Goal: Transaction & Acquisition: Book appointment/travel/reservation

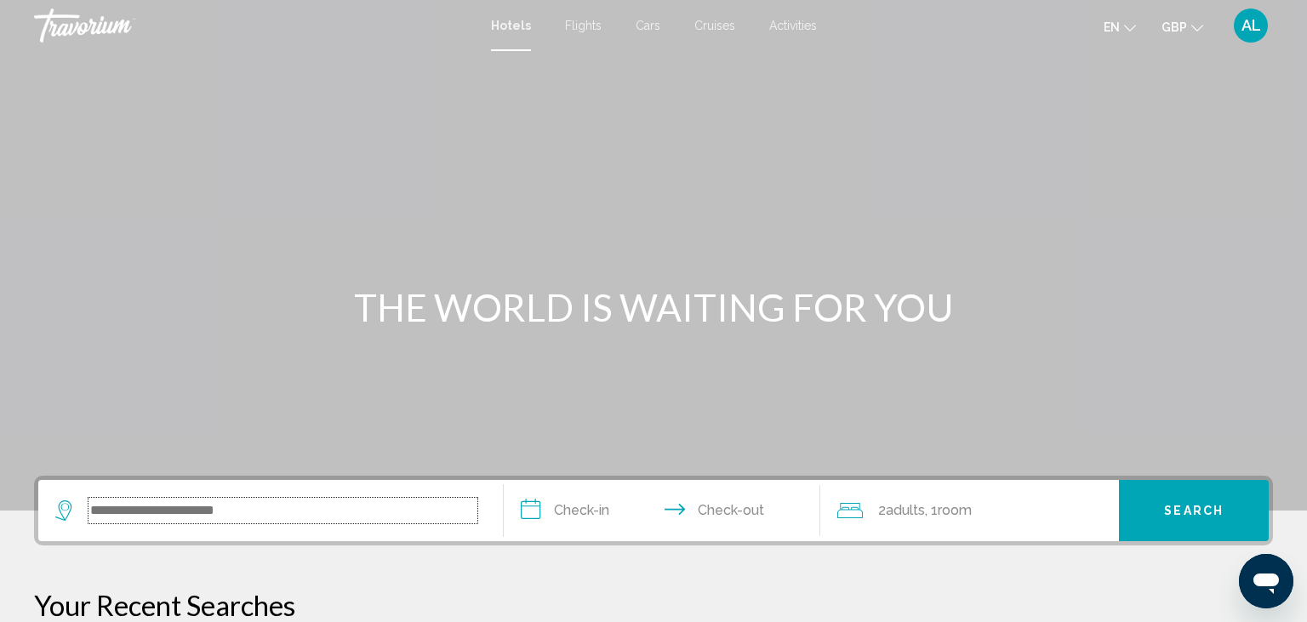
click at [209, 500] on input "Search widget" at bounding box center [282, 511] width 389 height 26
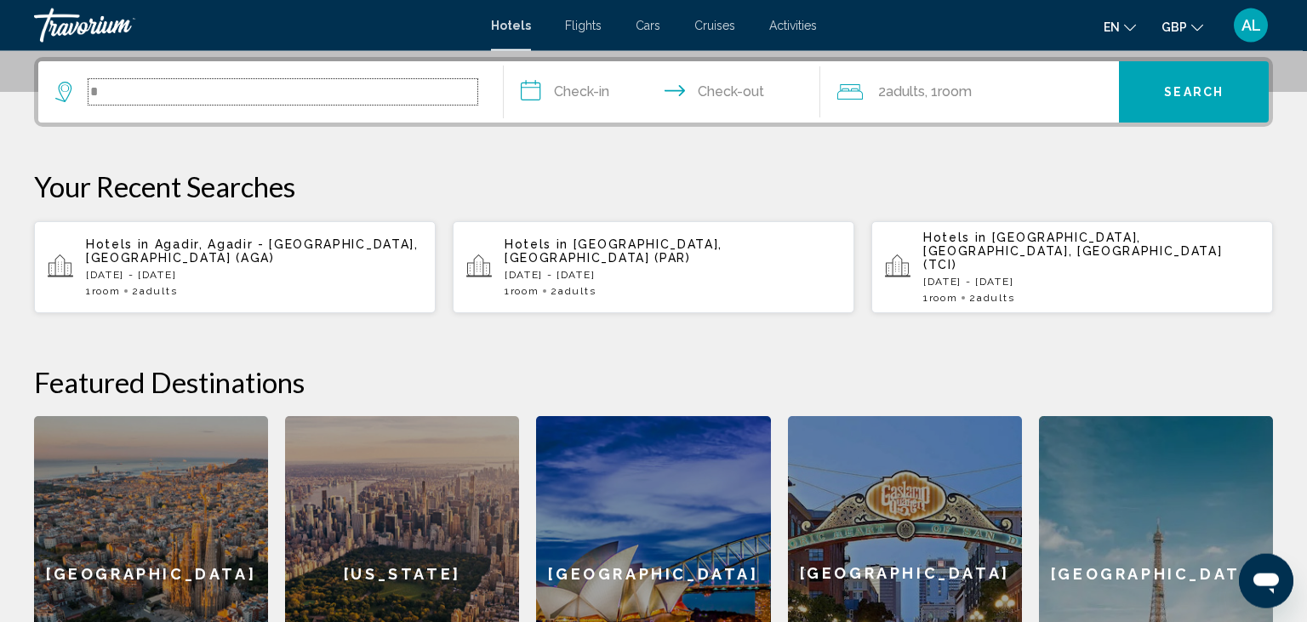
scroll to position [419, 0]
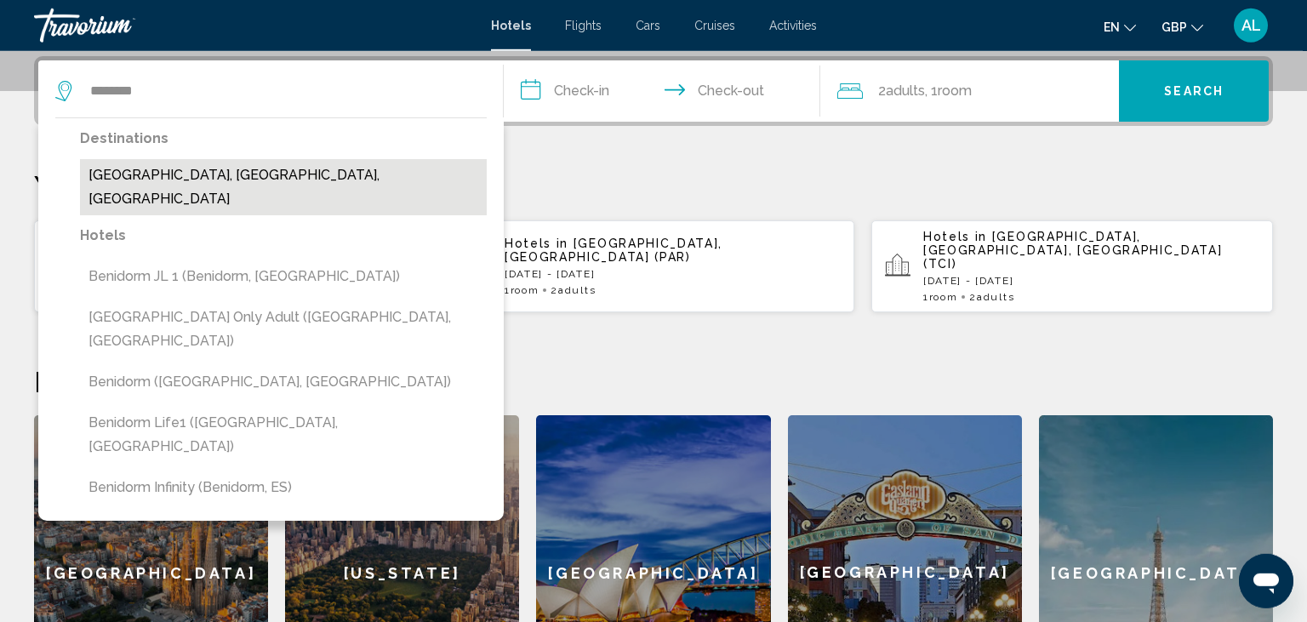
click at [219, 168] on button "[GEOGRAPHIC_DATA], [GEOGRAPHIC_DATA], [GEOGRAPHIC_DATA]" at bounding box center [283, 187] width 407 height 56
type input "**********"
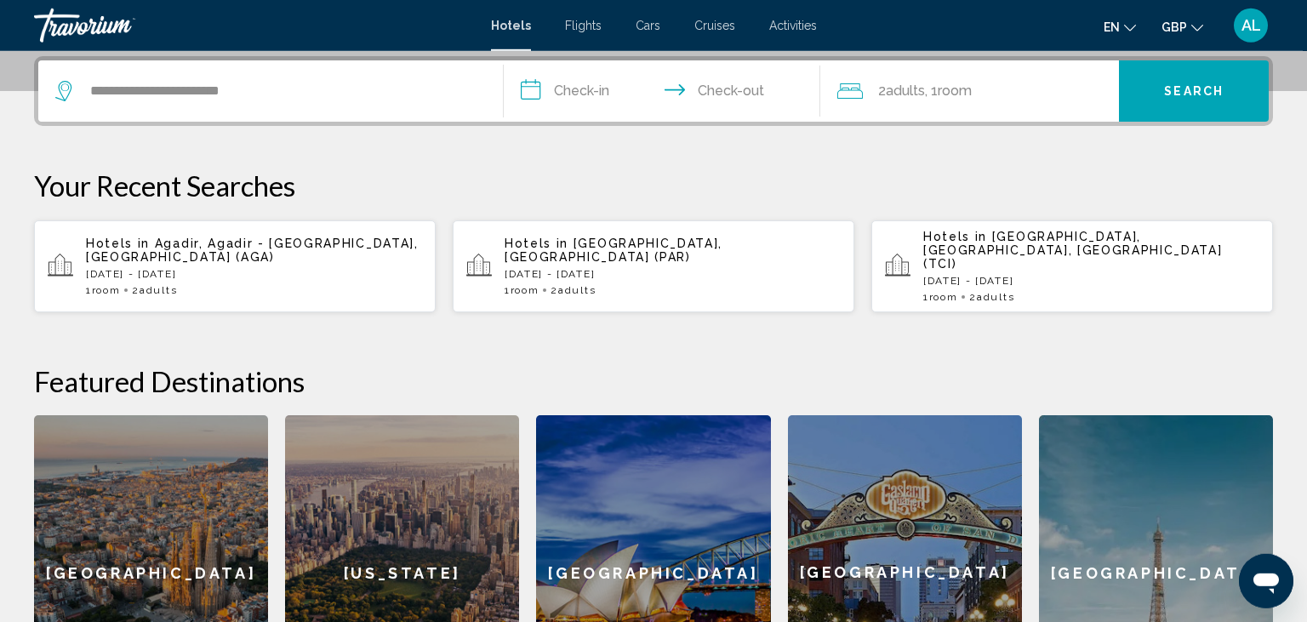
click at [582, 77] on input "**********" at bounding box center [665, 93] width 323 height 66
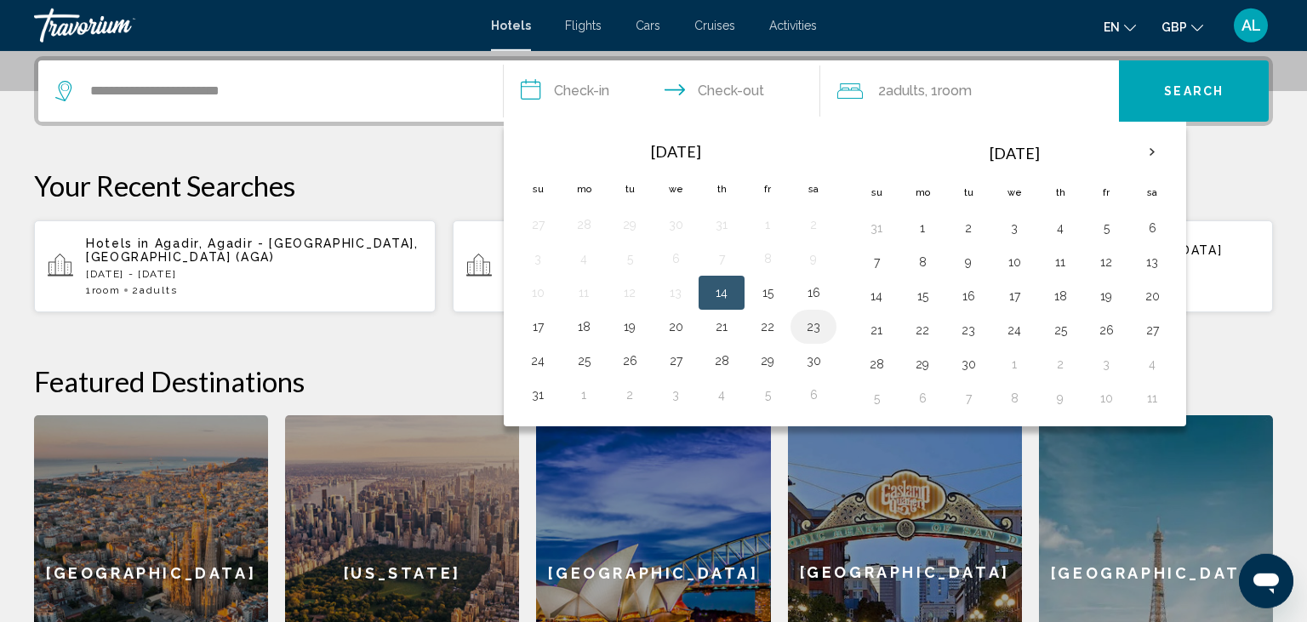
click at [812, 332] on button "23" at bounding box center [813, 327] width 27 height 24
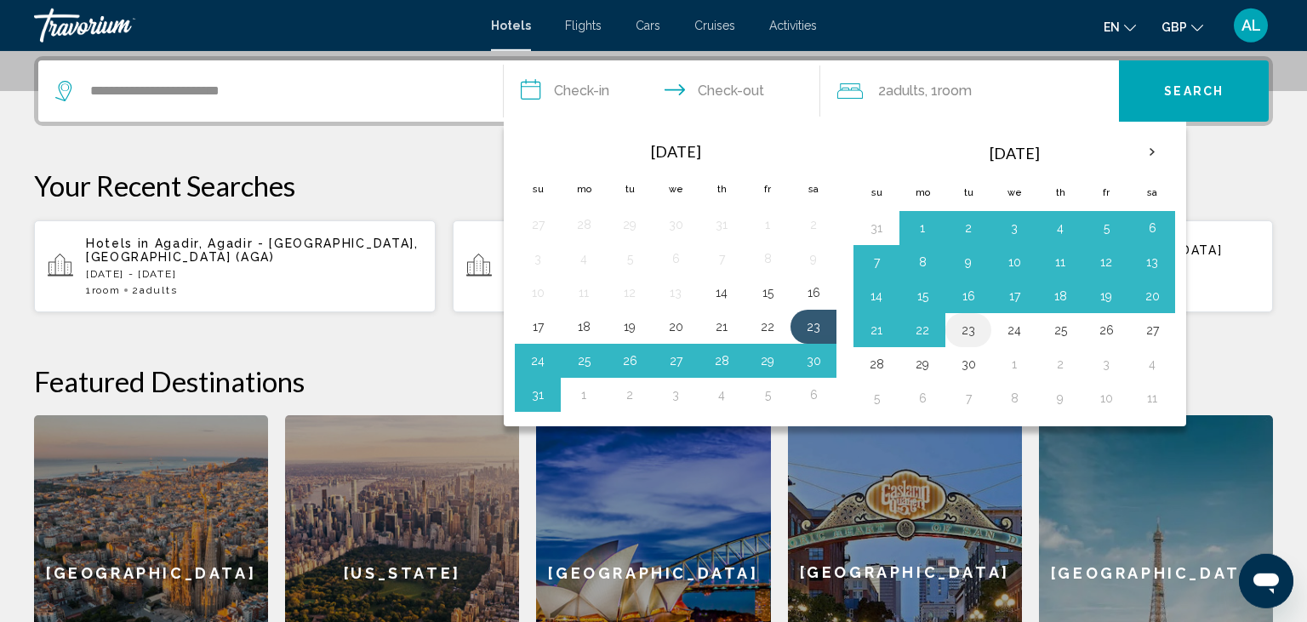
click at [975, 333] on button "23" at bounding box center [967, 330] width 27 height 24
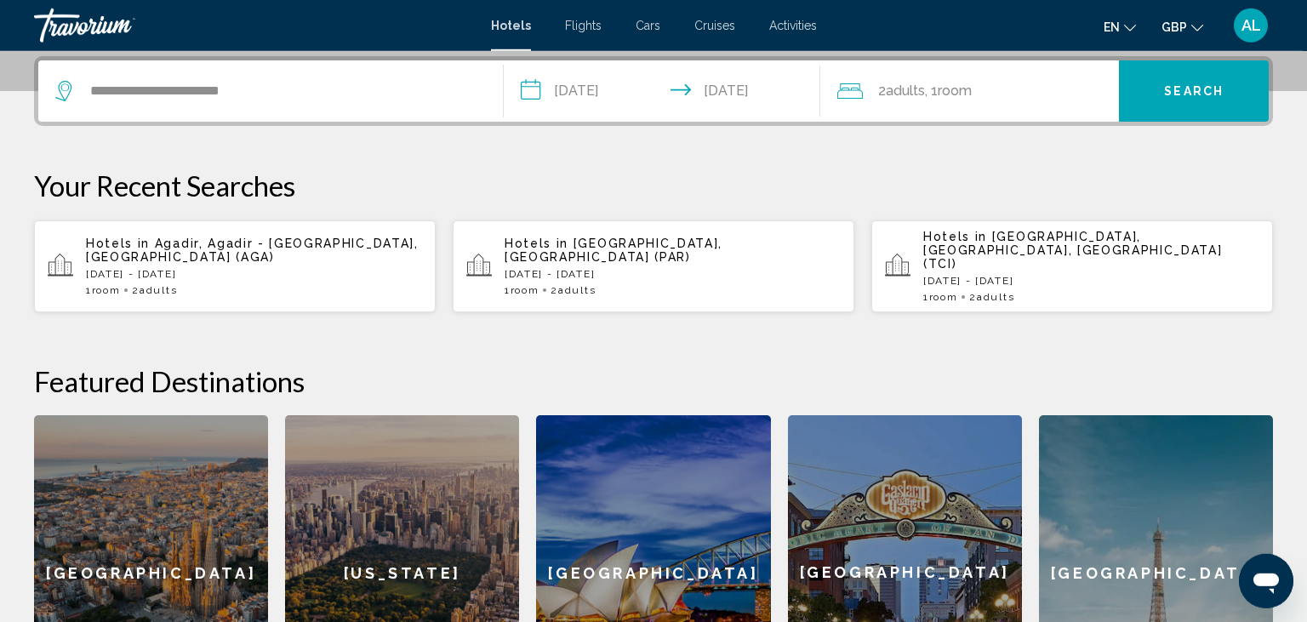
click at [732, 89] on input "**********" at bounding box center [665, 93] width 323 height 66
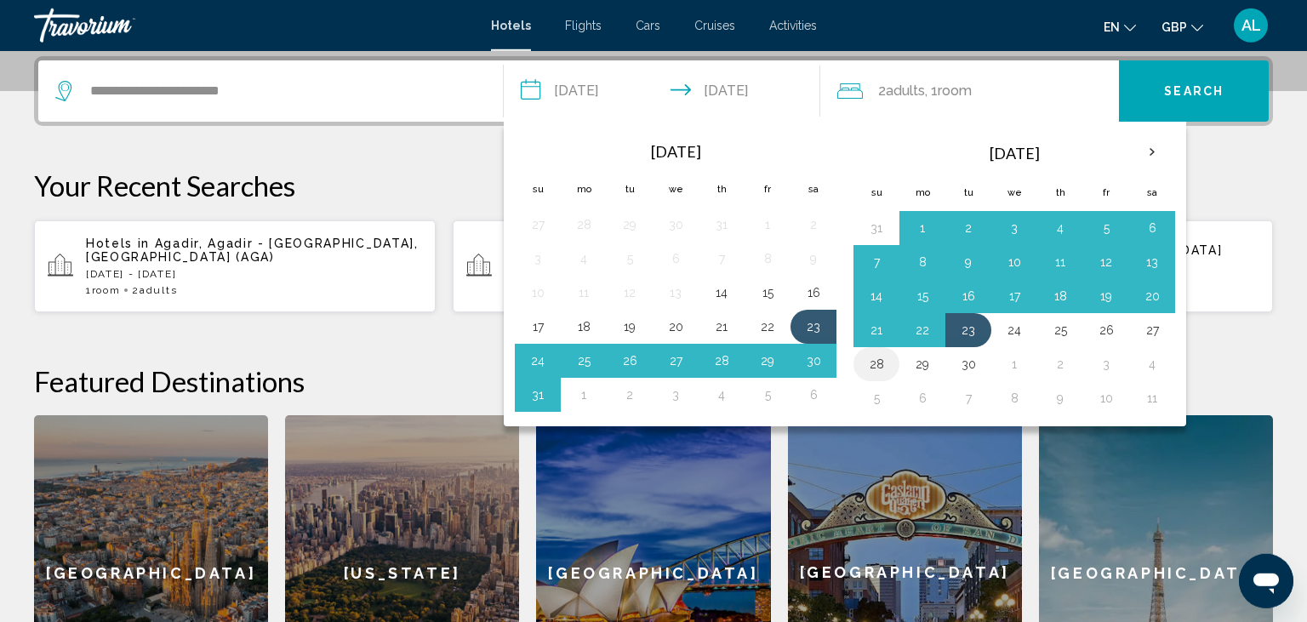
click at [865, 361] on button "28" at bounding box center [876, 364] width 27 height 24
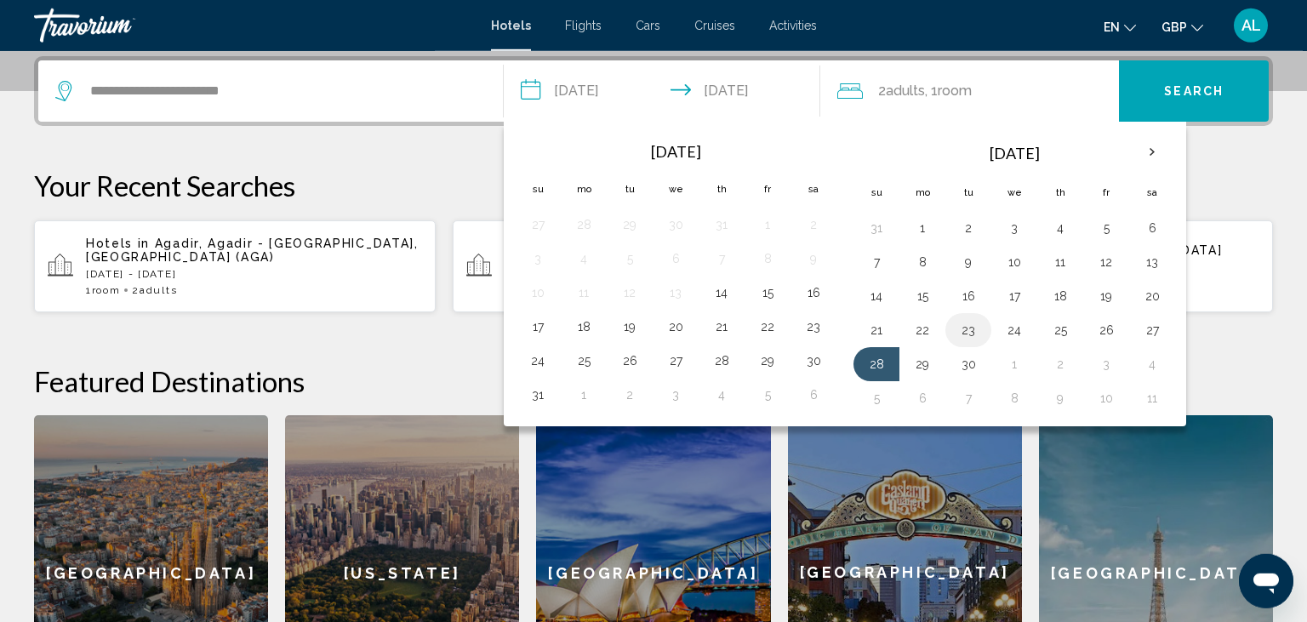
click at [977, 333] on button "23" at bounding box center [967, 330] width 27 height 24
type input "**********"
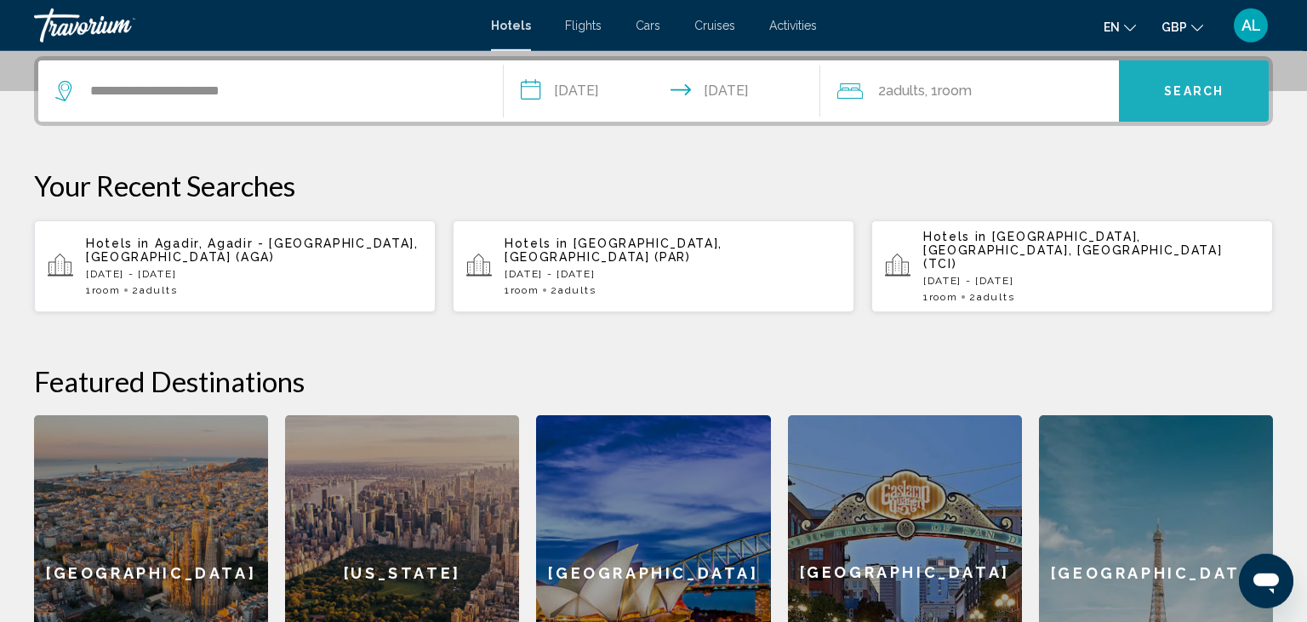
click at [1183, 94] on span "Search" at bounding box center [1194, 92] width 60 height 14
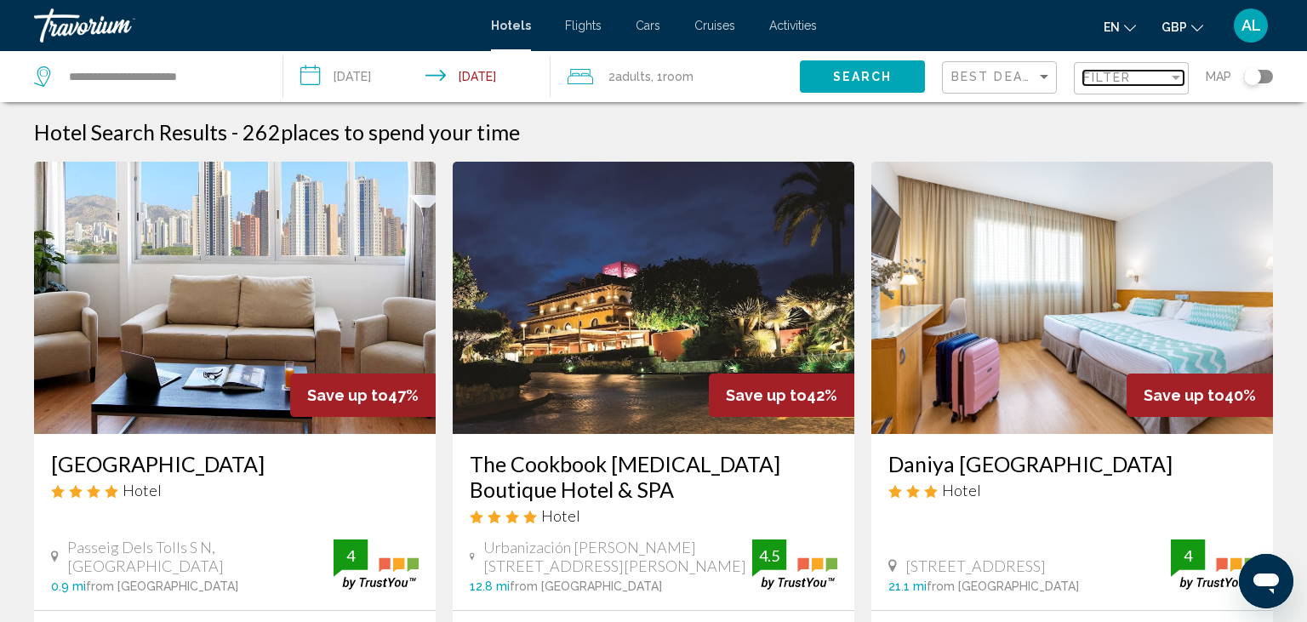
click at [1131, 82] on span "Filter" at bounding box center [1107, 78] width 48 height 14
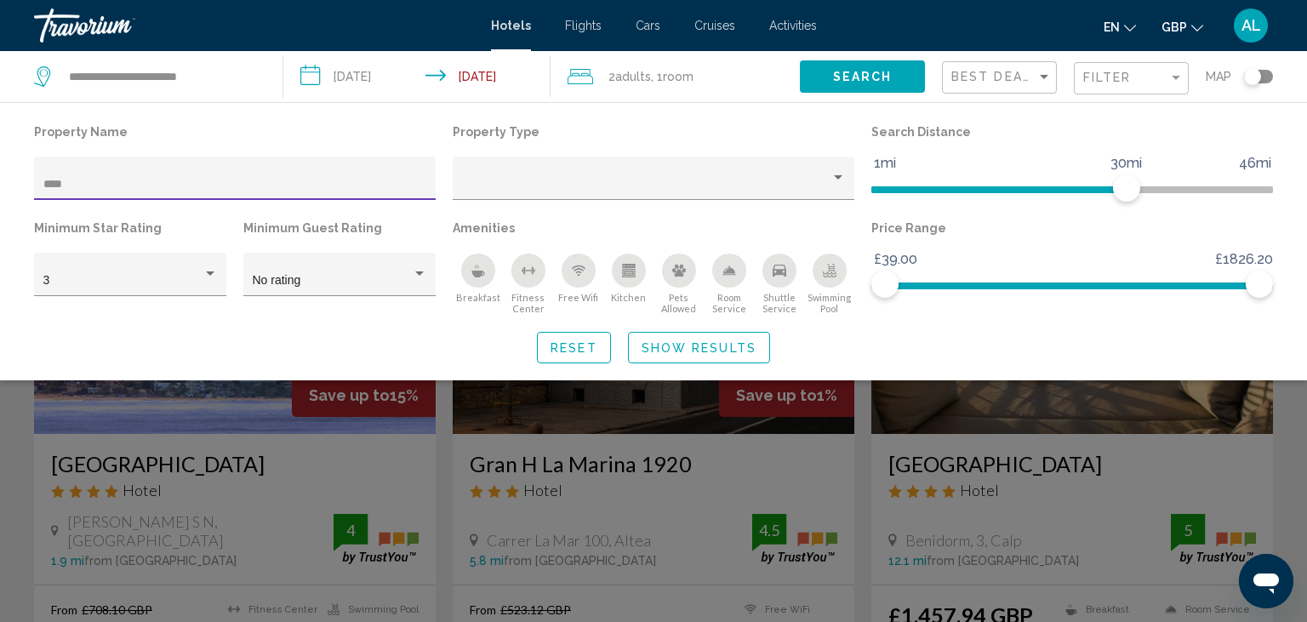
type input "****"
click at [0, 513] on div "Search widget" at bounding box center [653, 438] width 1307 height 367
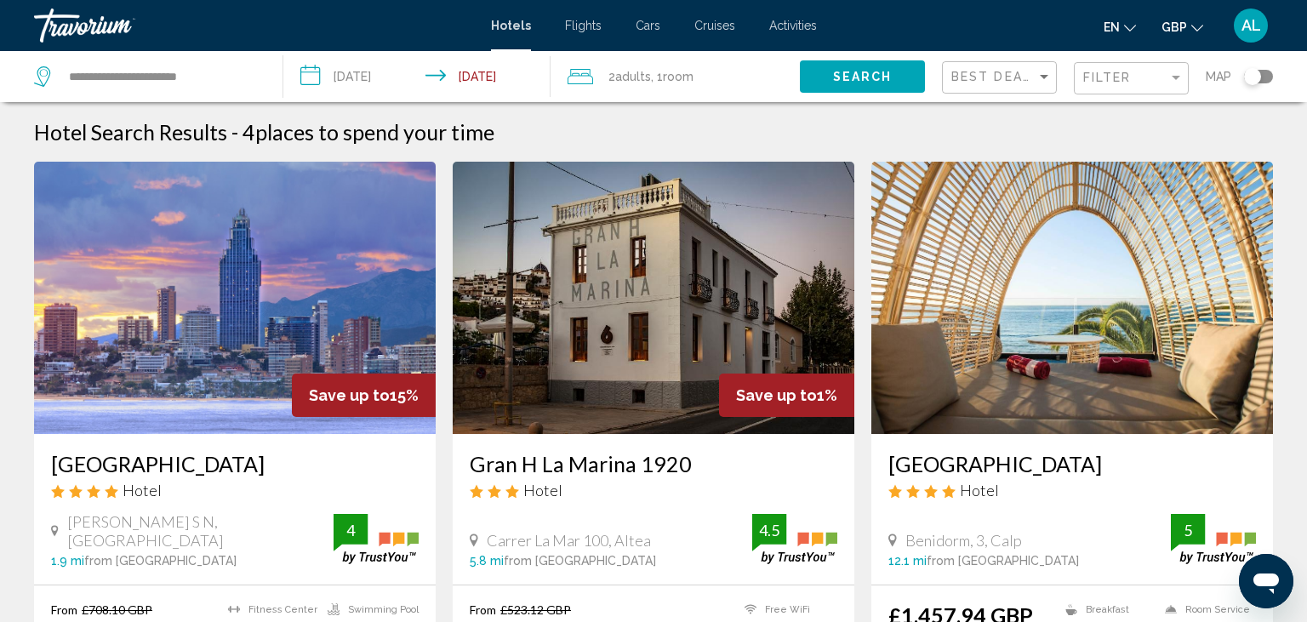
click at [216, 303] on img "Main content" at bounding box center [235, 298] width 402 height 272
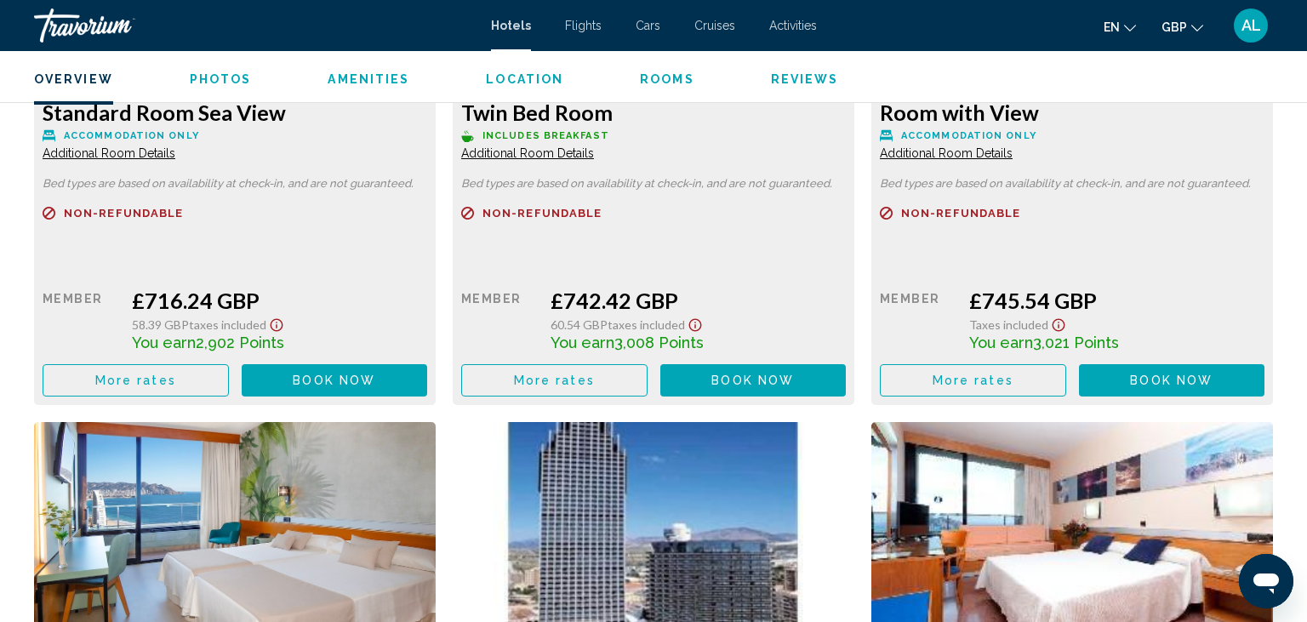
scroll to position [6169, 0]
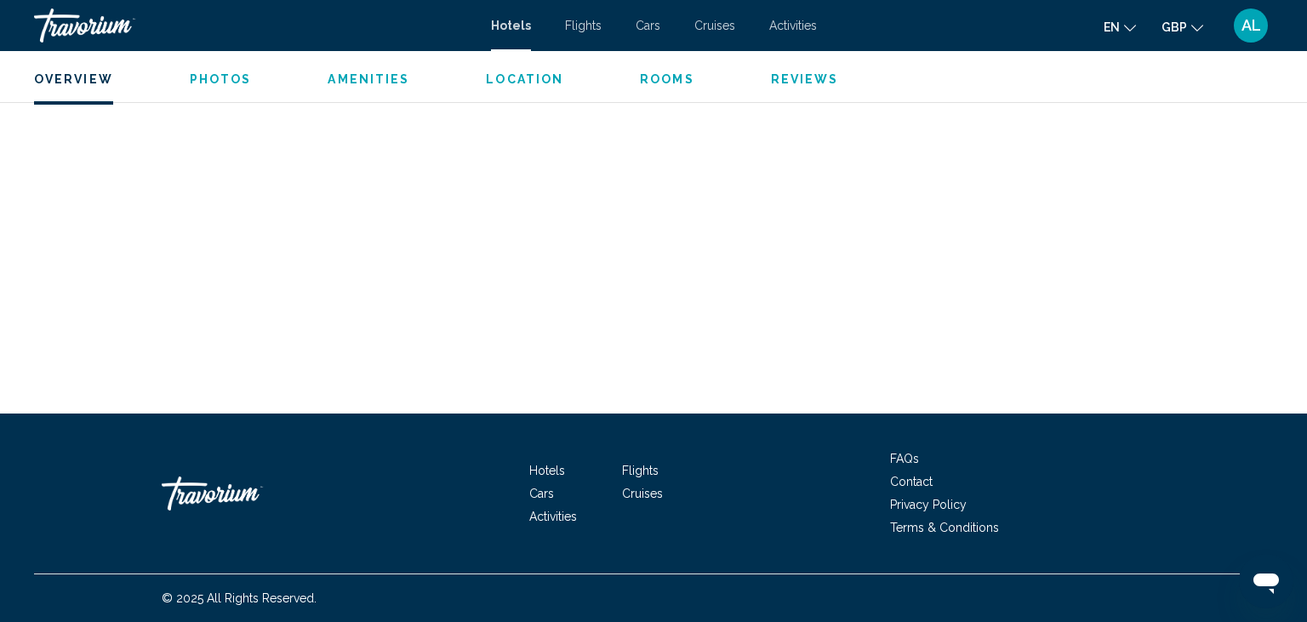
click at [665, 77] on span "Rooms" at bounding box center [667, 79] width 54 height 14
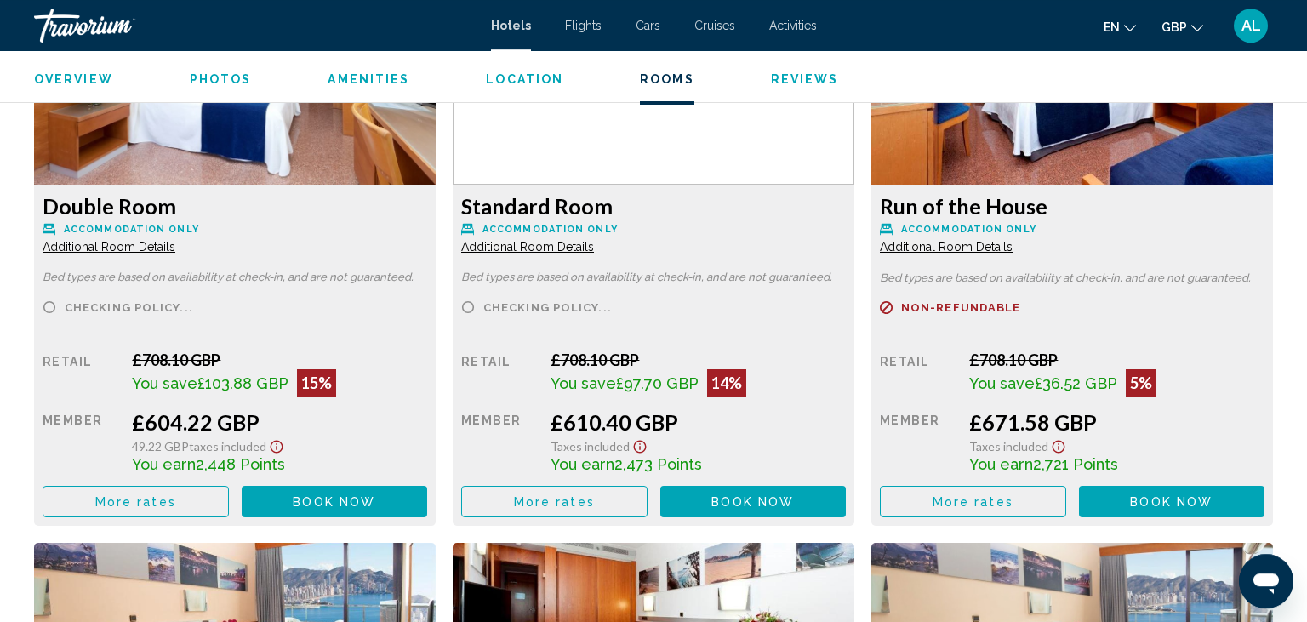
scroll to position [2460, 0]
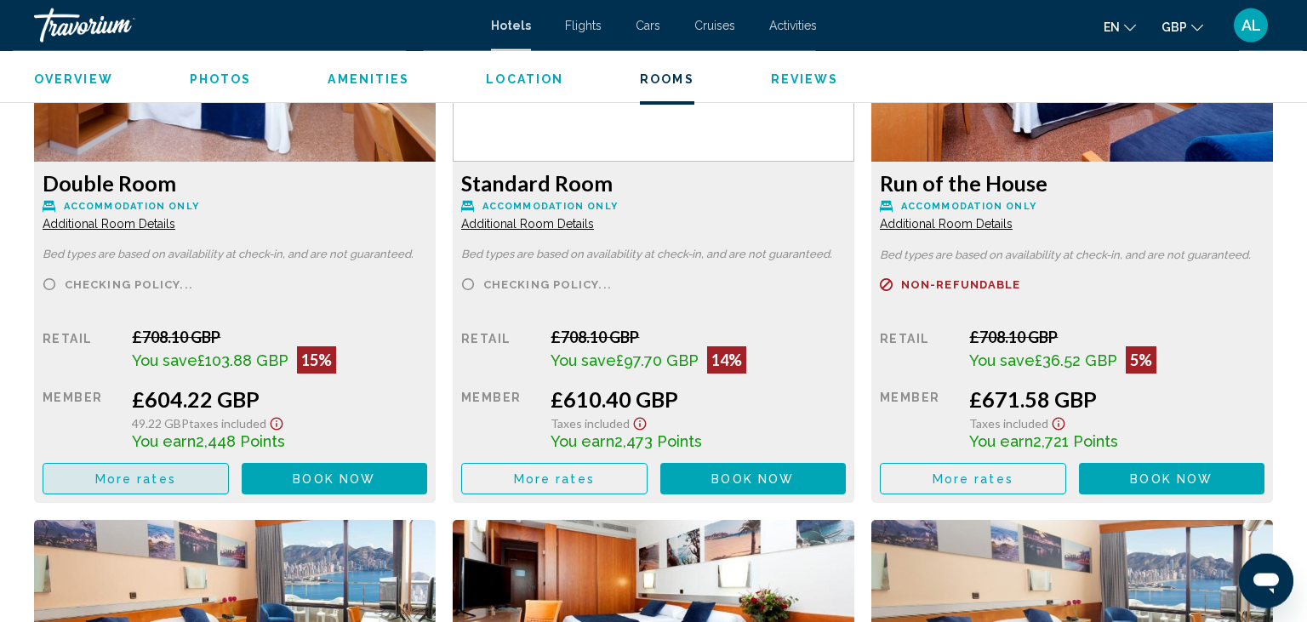
click at [141, 489] on button "More rates" at bounding box center [136, 478] width 186 height 31
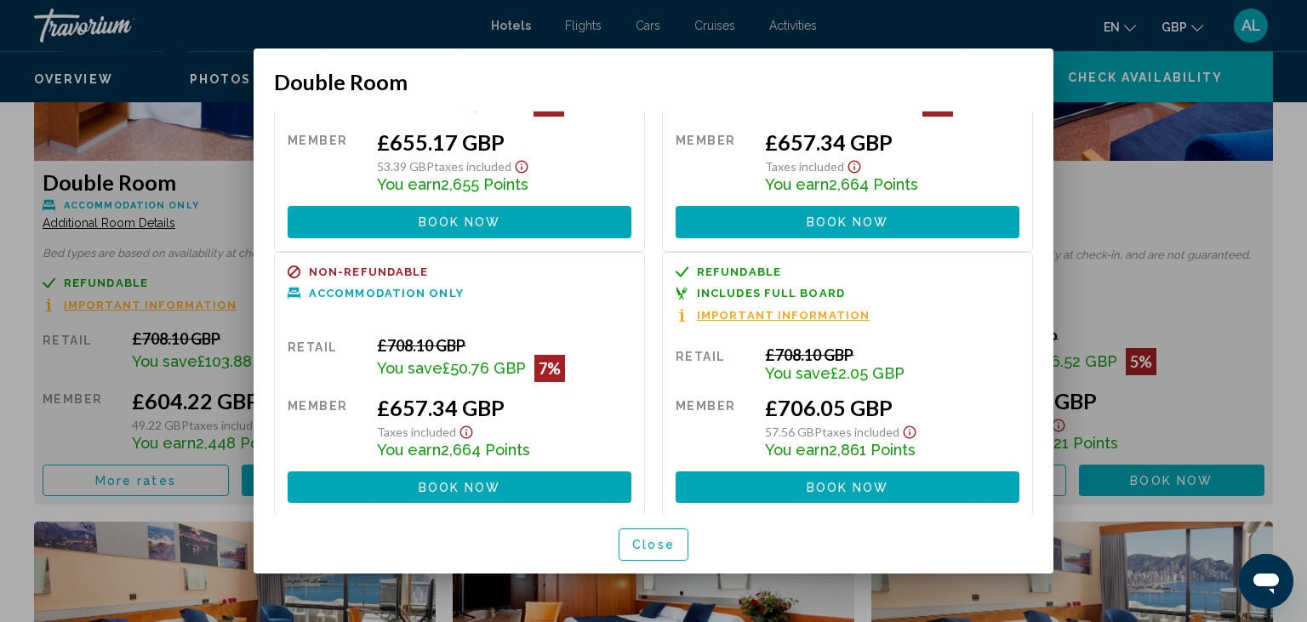
scroll to position [0, 0]
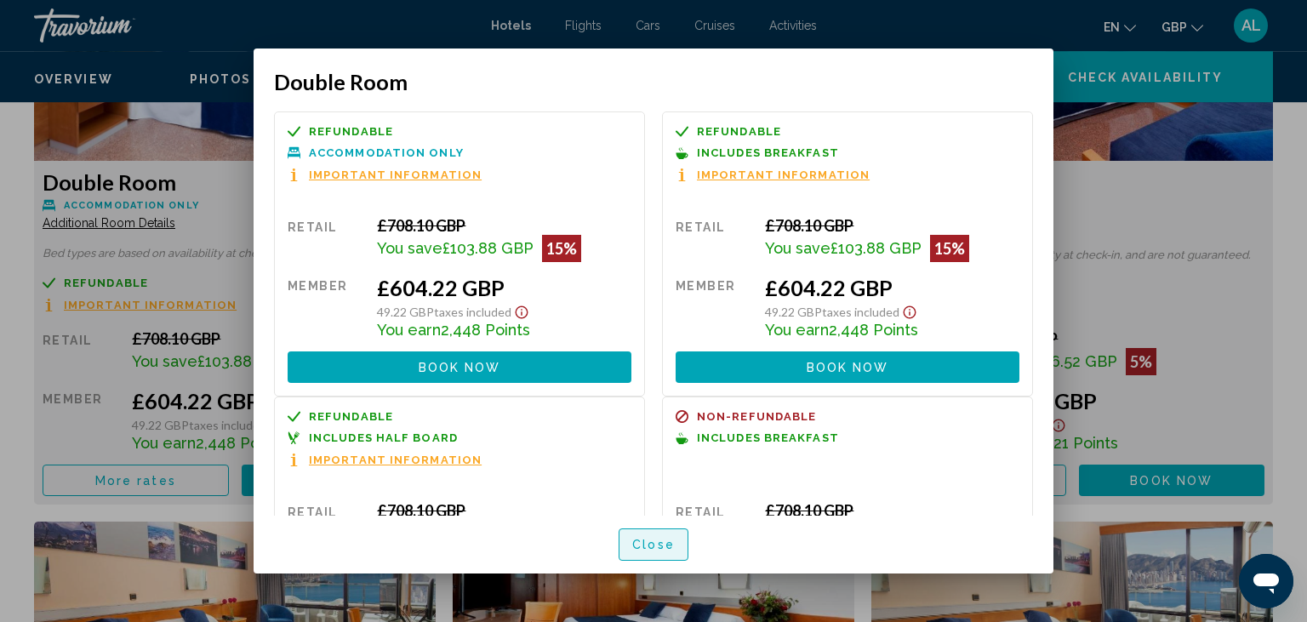
click at [654, 550] on span "Close" at bounding box center [653, 545] width 43 height 14
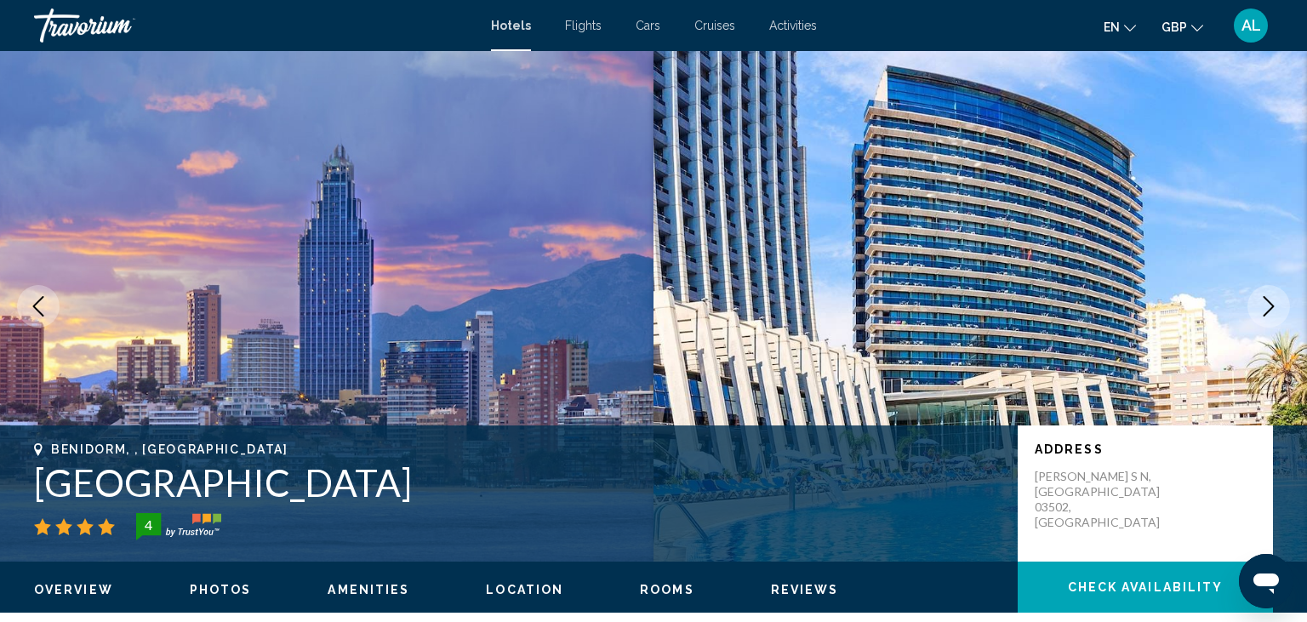
scroll to position [2460, 0]
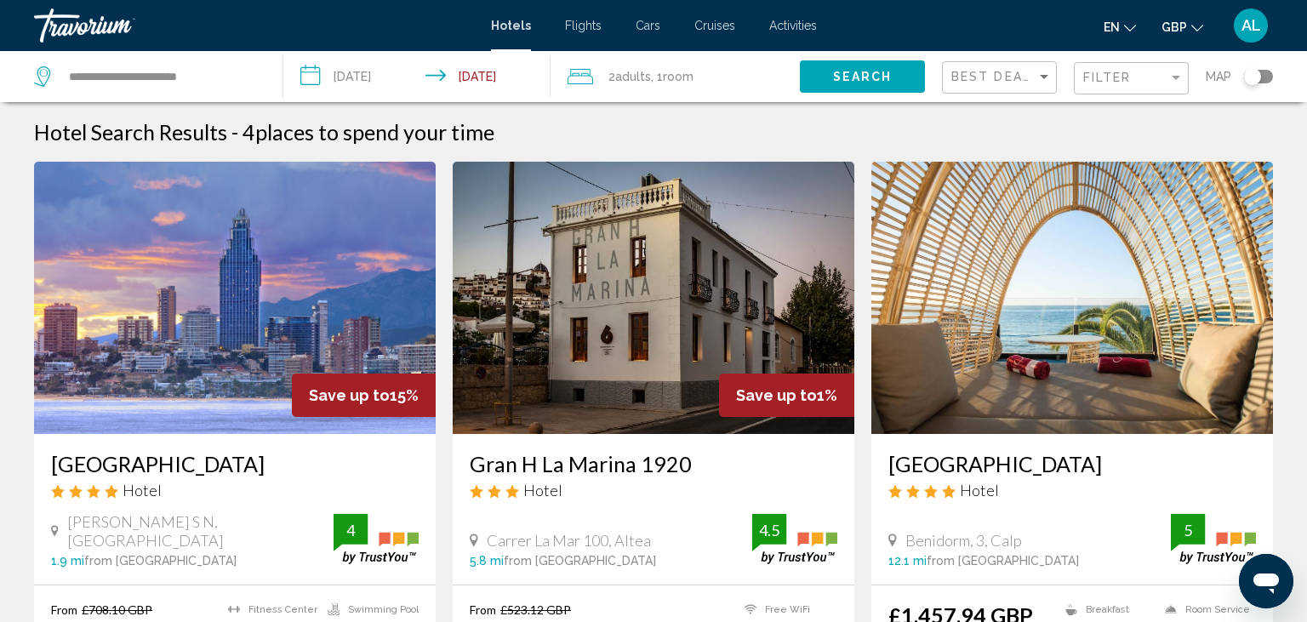
click at [1108, 90] on div "Filter" at bounding box center [1133, 78] width 100 height 31
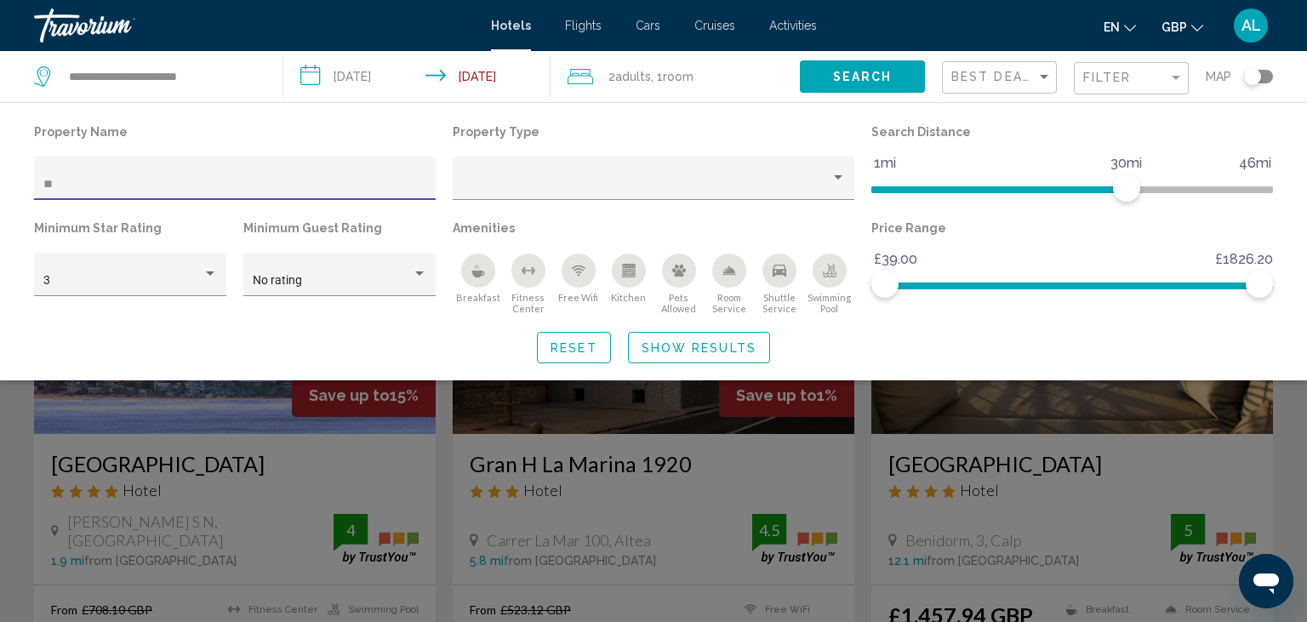
type input "*"
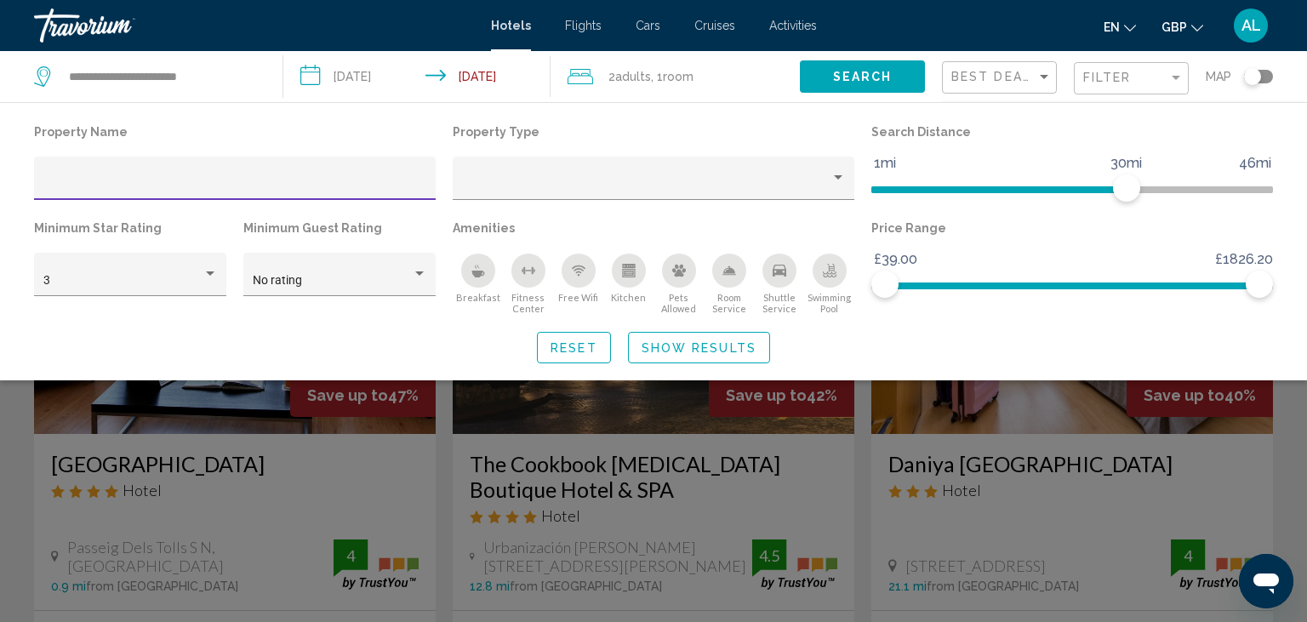
click at [0, 512] on div "Search widget" at bounding box center [653, 438] width 1307 height 367
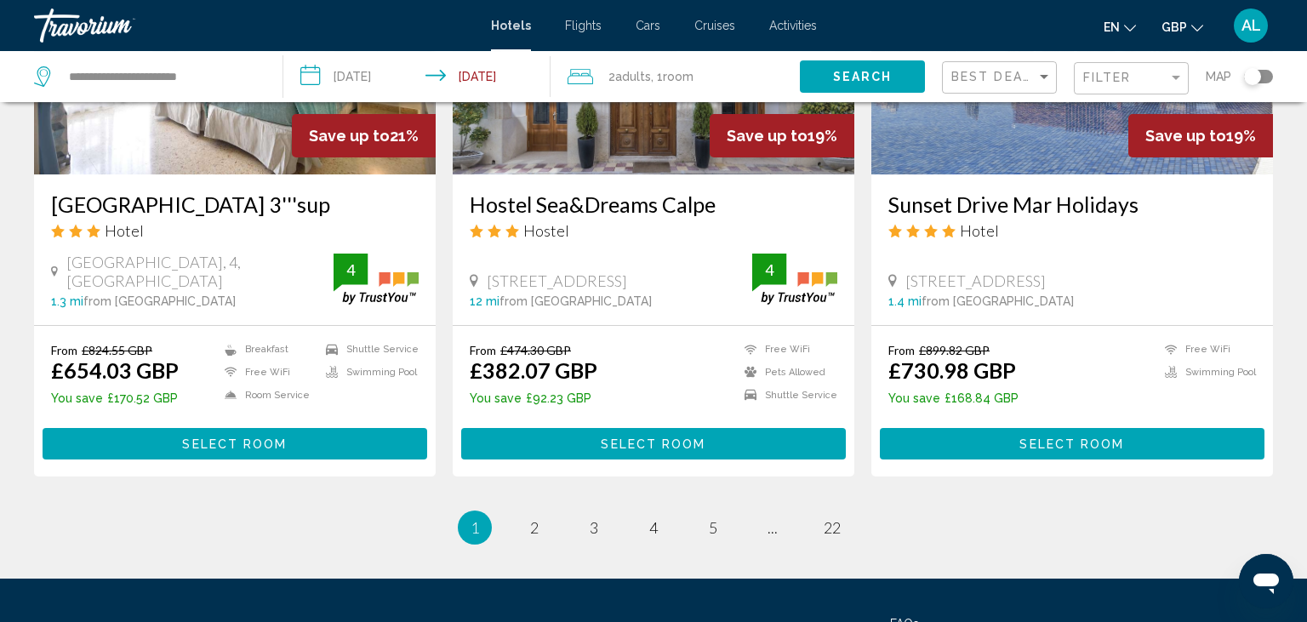
scroll to position [2142, 0]
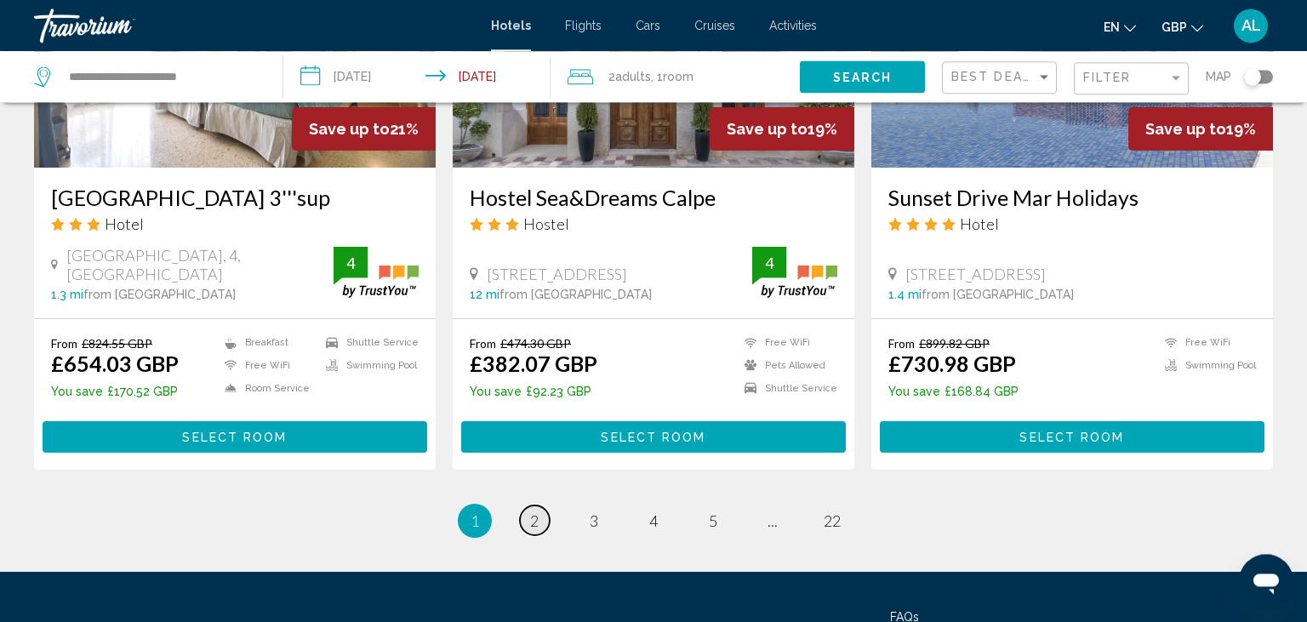
click at [527, 525] on link "page 2" at bounding box center [535, 520] width 30 height 30
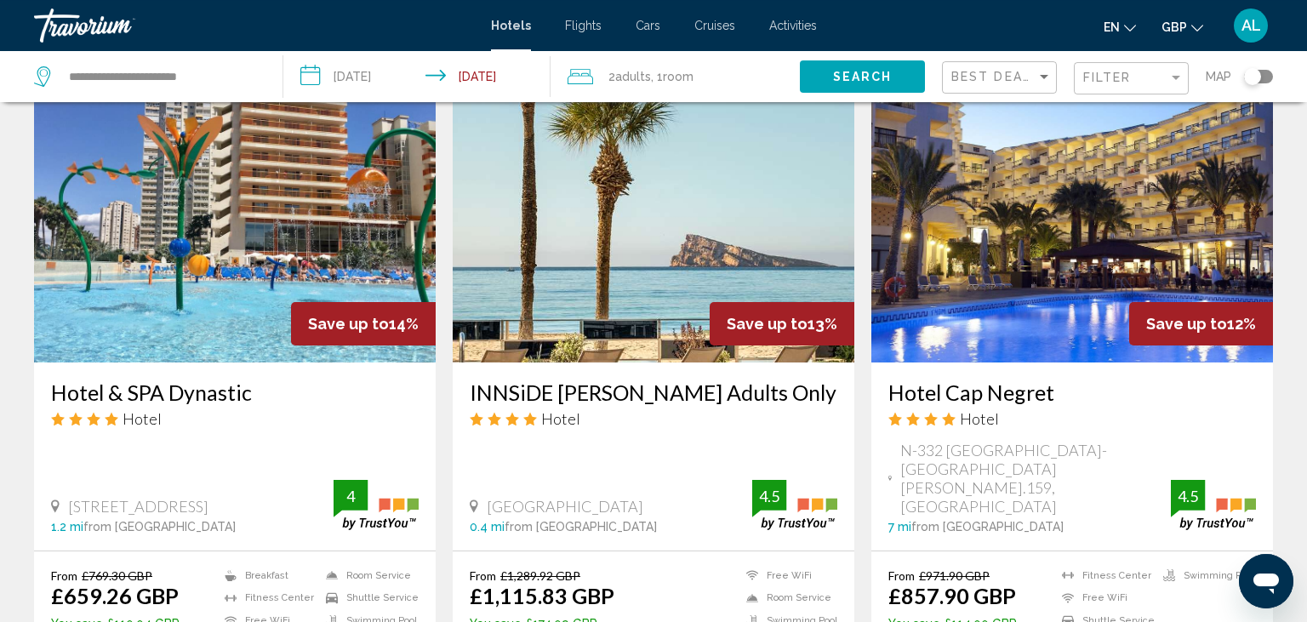
scroll to position [1949, 0]
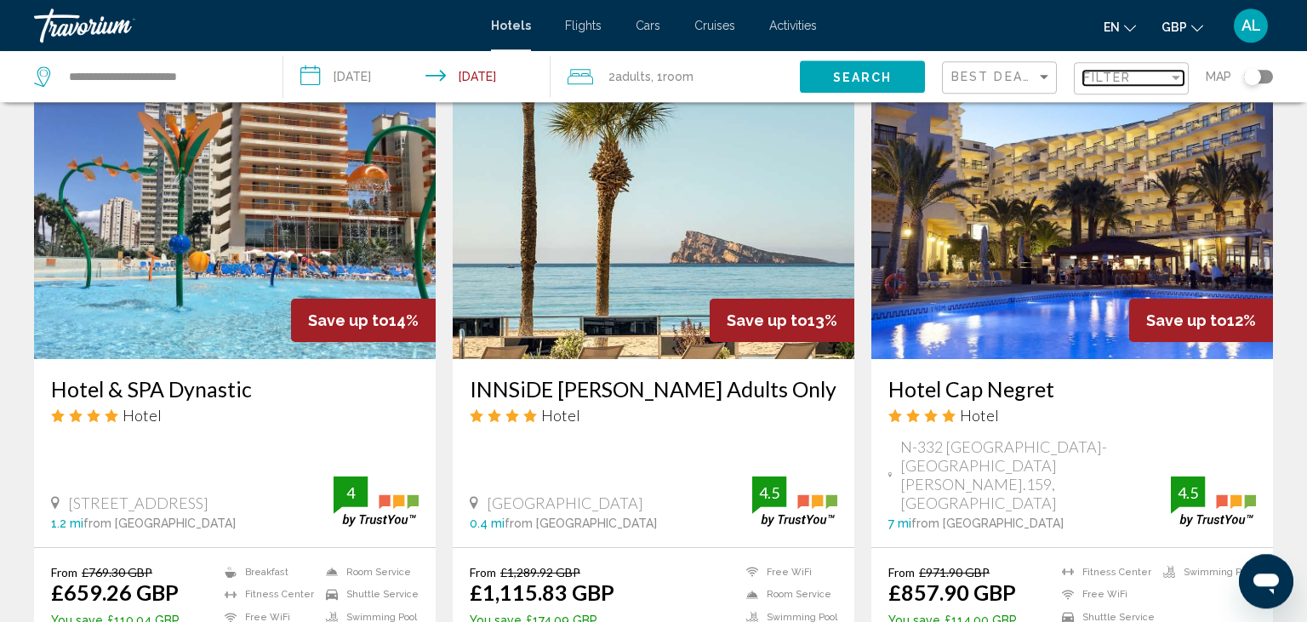
click at [1114, 79] on span "Filter" at bounding box center [1107, 78] width 48 height 14
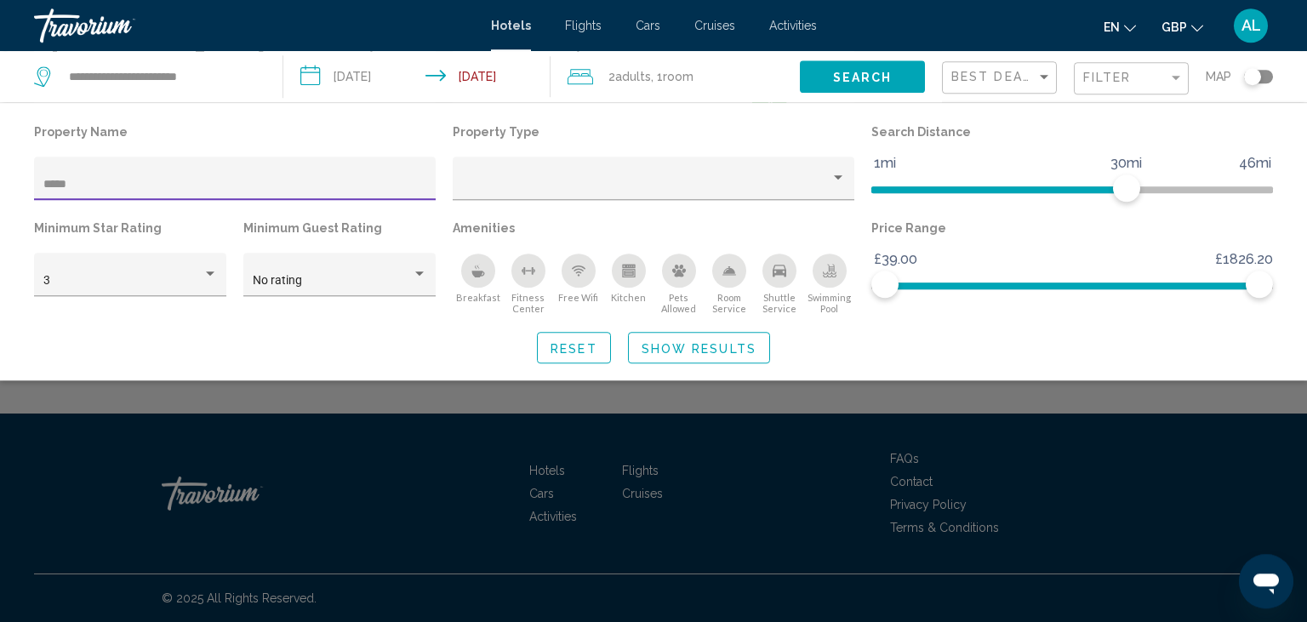
scroll to position [1057, 0]
type input "*****"
click at [134, 403] on div "Search widget" at bounding box center [653, 438] width 1307 height 367
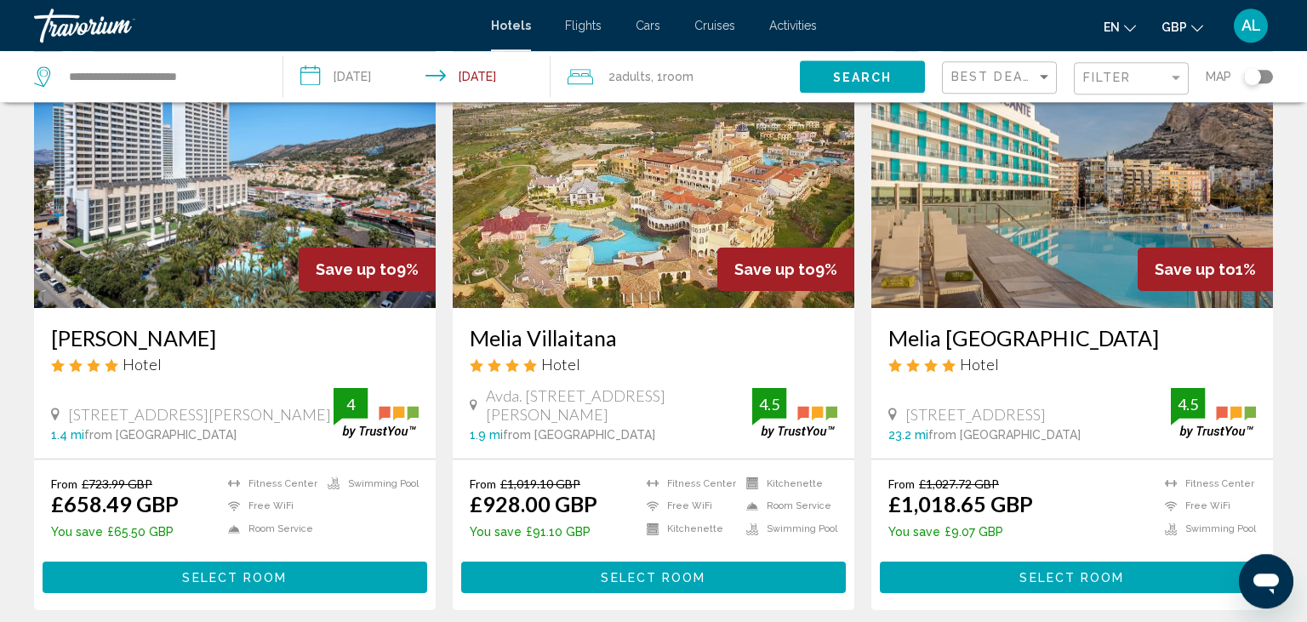
scroll to position [127, 0]
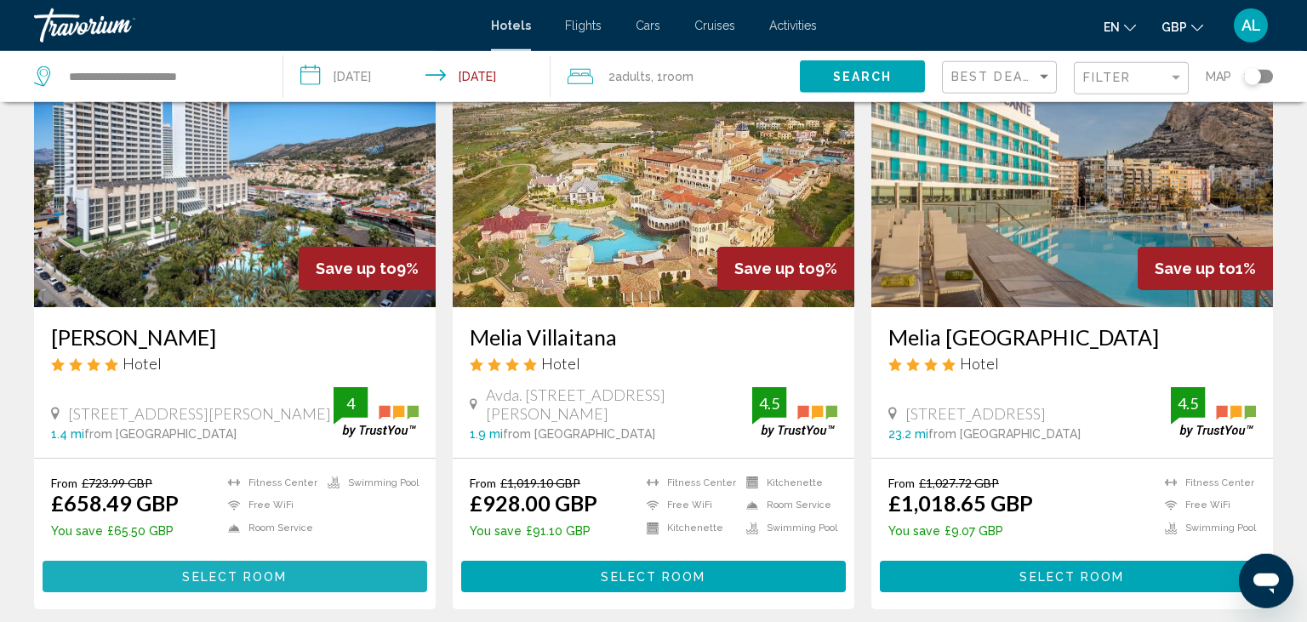
click at [185, 574] on span "Select Room" at bounding box center [234, 577] width 105 height 14
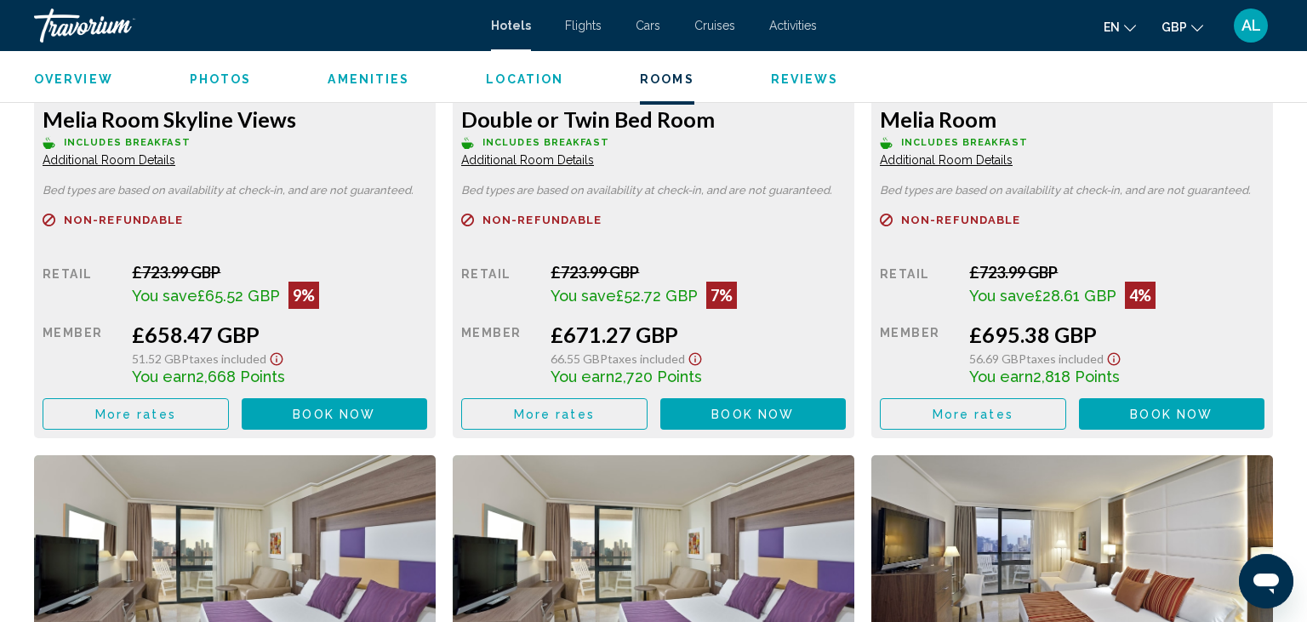
scroll to position [2540, 0]
